Goal: Task Accomplishment & Management: Complete application form

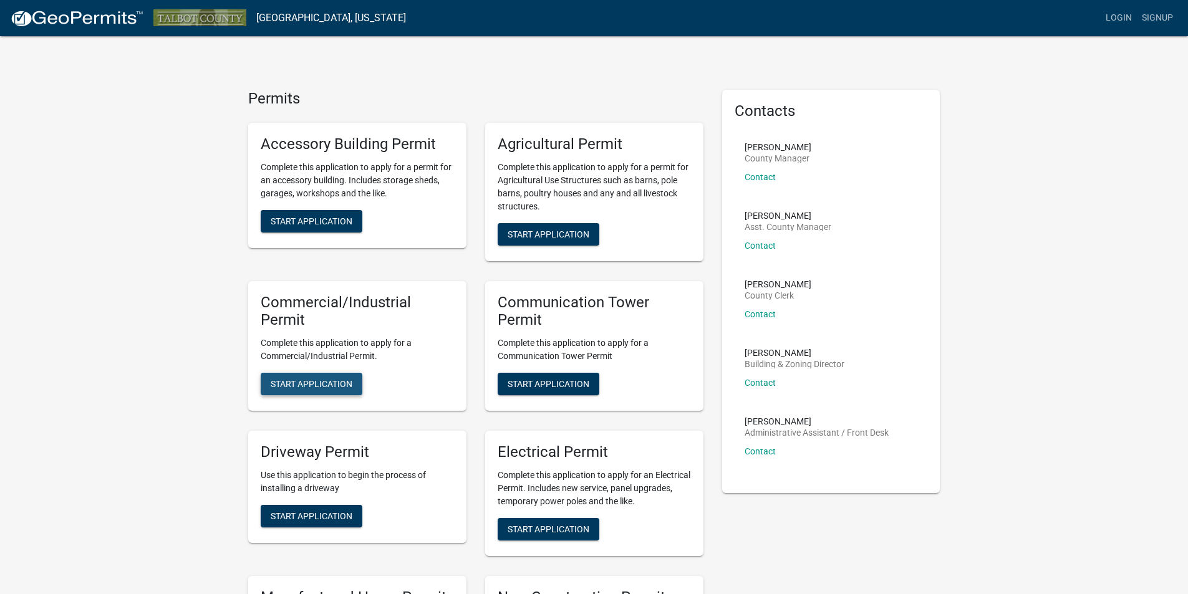
click at [302, 390] on button "Start Application" at bounding box center [312, 384] width 102 height 22
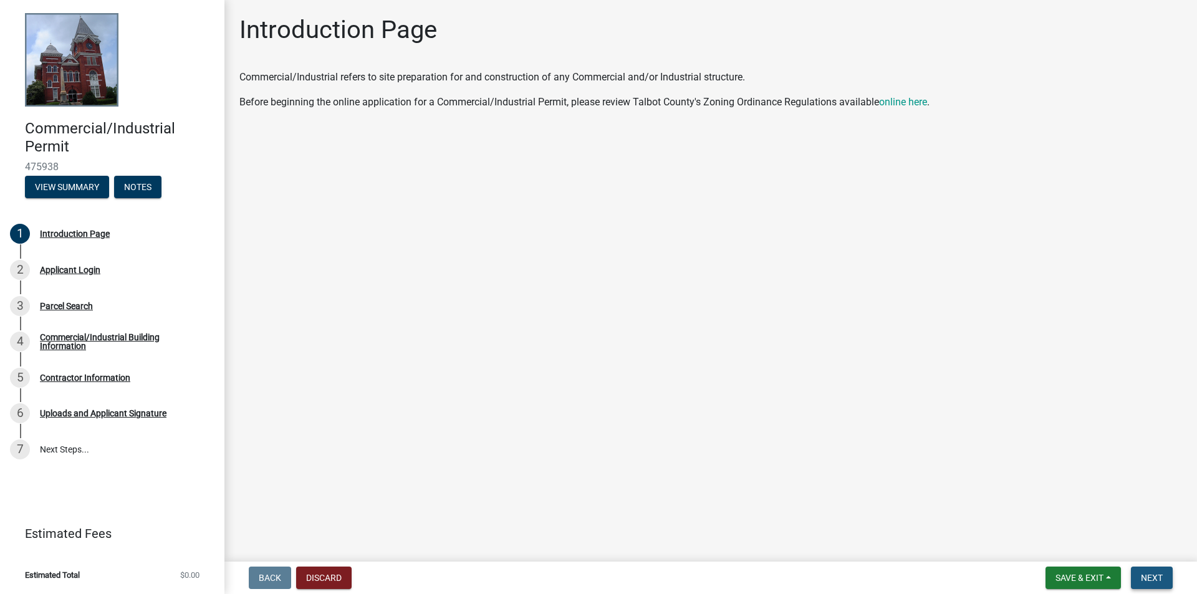
click at [1157, 578] on span "Next" at bounding box center [1152, 578] width 22 height 10
